Goal: Information Seeking & Learning: Learn about a topic

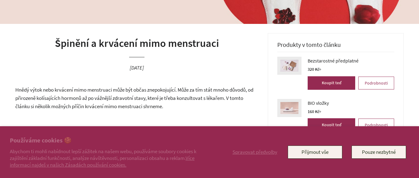
scroll to position [127, 0]
click at [316, 155] on button "Přijmout vše" at bounding box center [315, 152] width 55 height 13
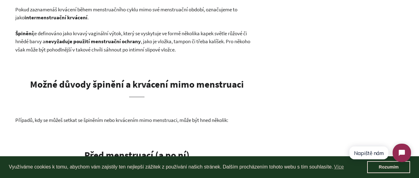
scroll to position [339, 0]
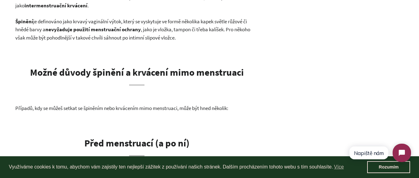
click html "Napiště nám"
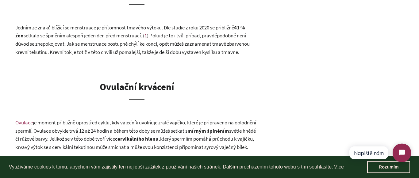
scroll to position [508, 0]
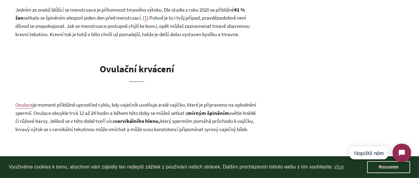
click html "Napiště nám"
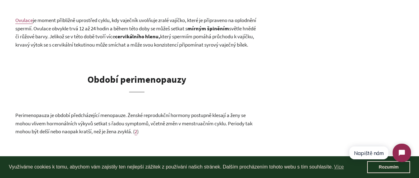
scroll to position [636, 0]
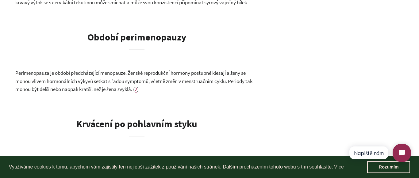
click at [137, 93] on span "2" at bounding box center [136, 89] width 2 height 7
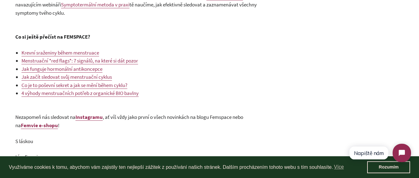
scroll to position [1186, 0]
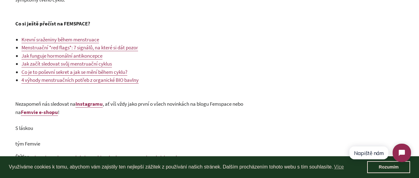
click at [74, 43] on span "Krevní sraženiny během menstruace" at bounding box center [60, 39] width 78 height 7
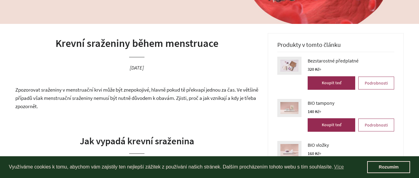
scroll to position [127, 0]
click at [381, 163] on link "Rozumím" at bounding box center [389, 167] width 43 height 12
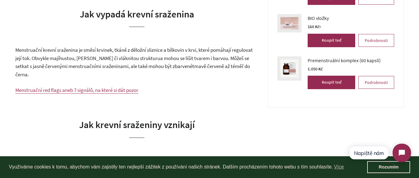
scroll to position [0, 0]
